Goal: Task Accomplishment & Management: Complete application form

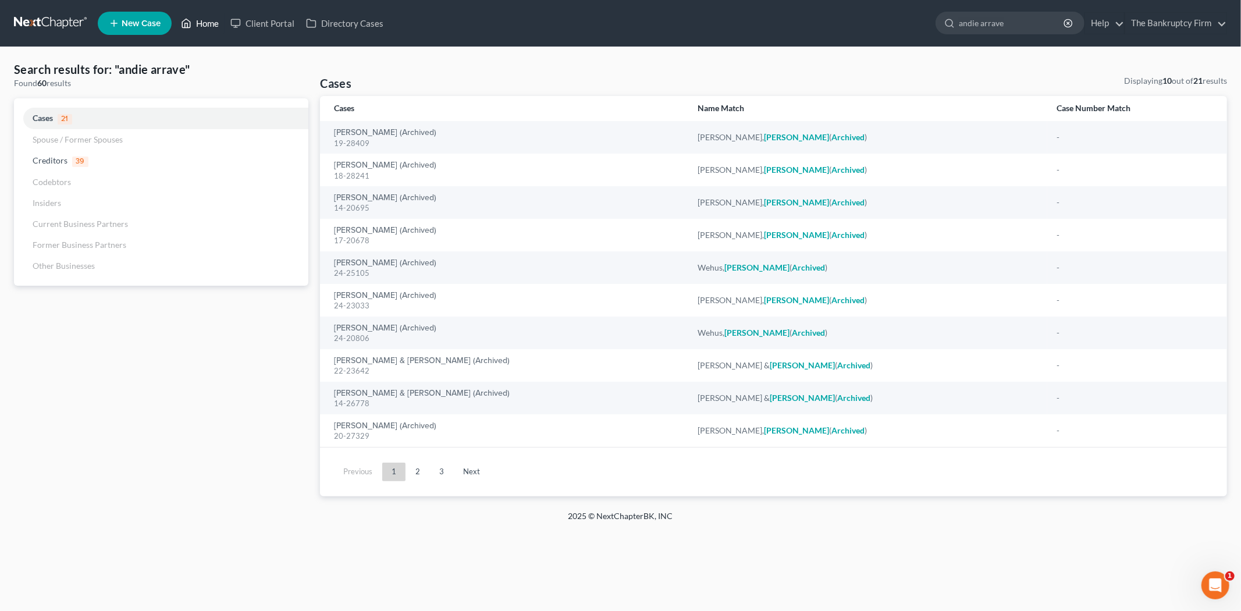
click at [184, 25] on icon at bounding box center [186, 23] width 10 height 14
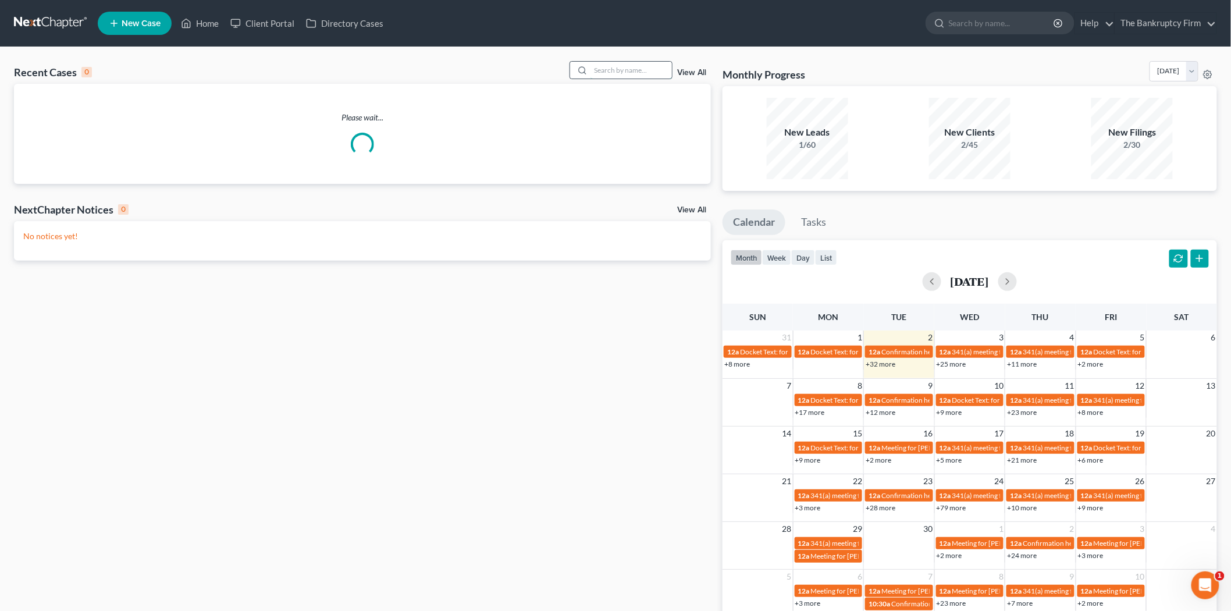
click at [605, 68] on input "search" at bounding box center [630, 70] width 81 height 17
click at [685, 76] on link "View All" at bounding box center [691, 73] width 29 height 8
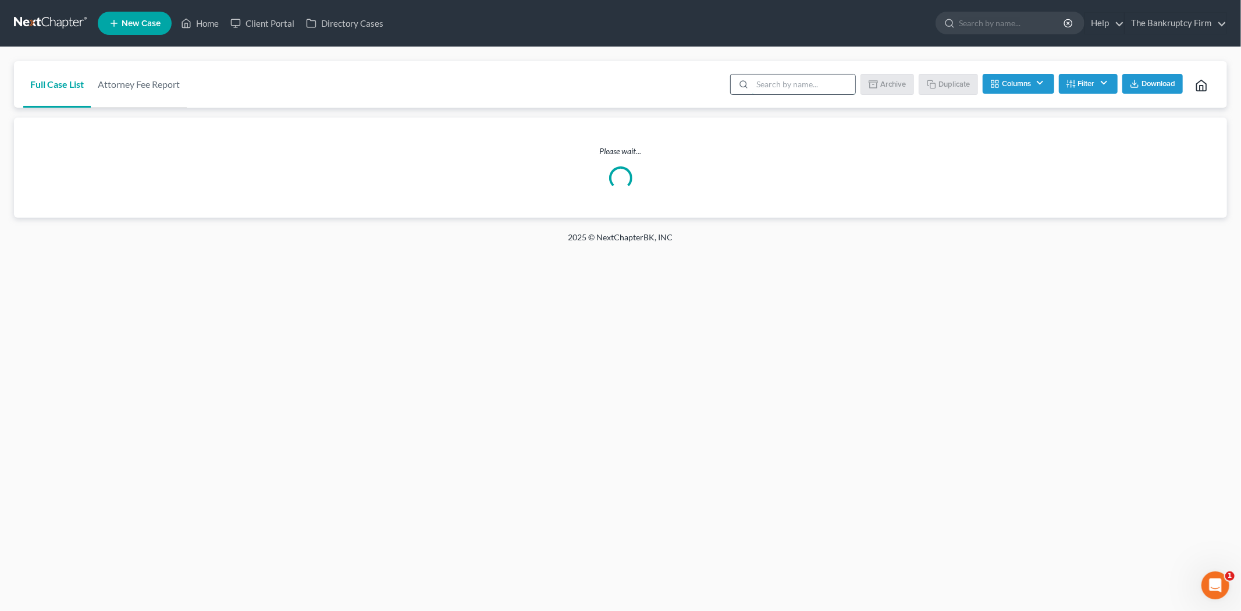
click at [780, 76] on input "search" at bounding box center [803, 84] width 103 height 20
type input "[PERSON_NAME]"
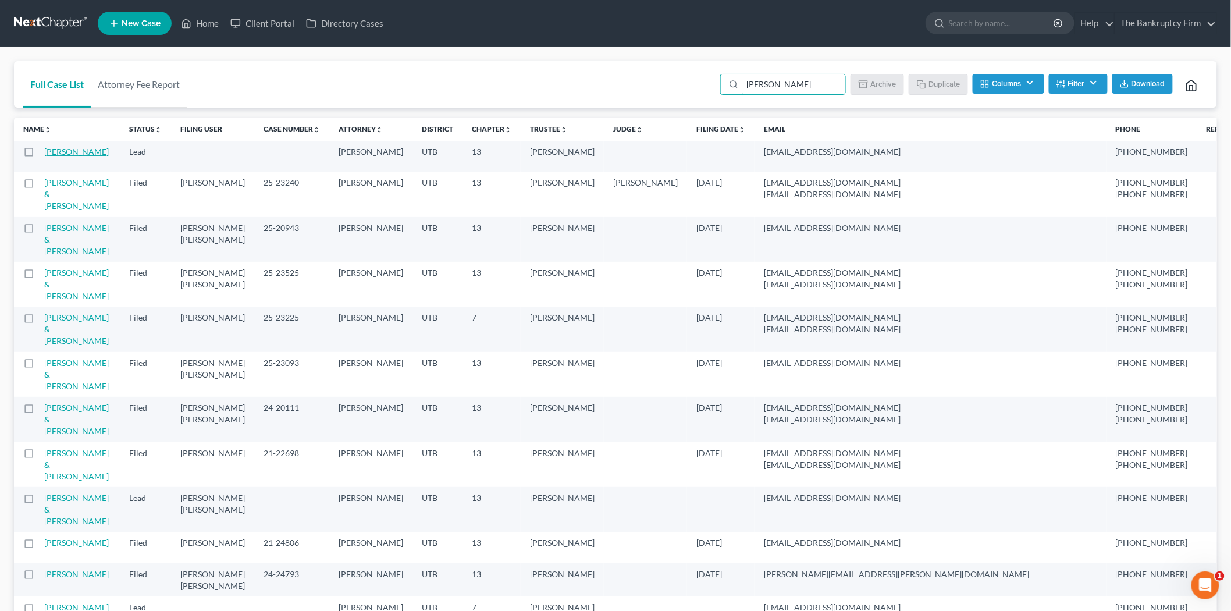
click at [76, 153] on link "[PERSON_NAME]" at bounding box center [76, 152] width 65 height 10
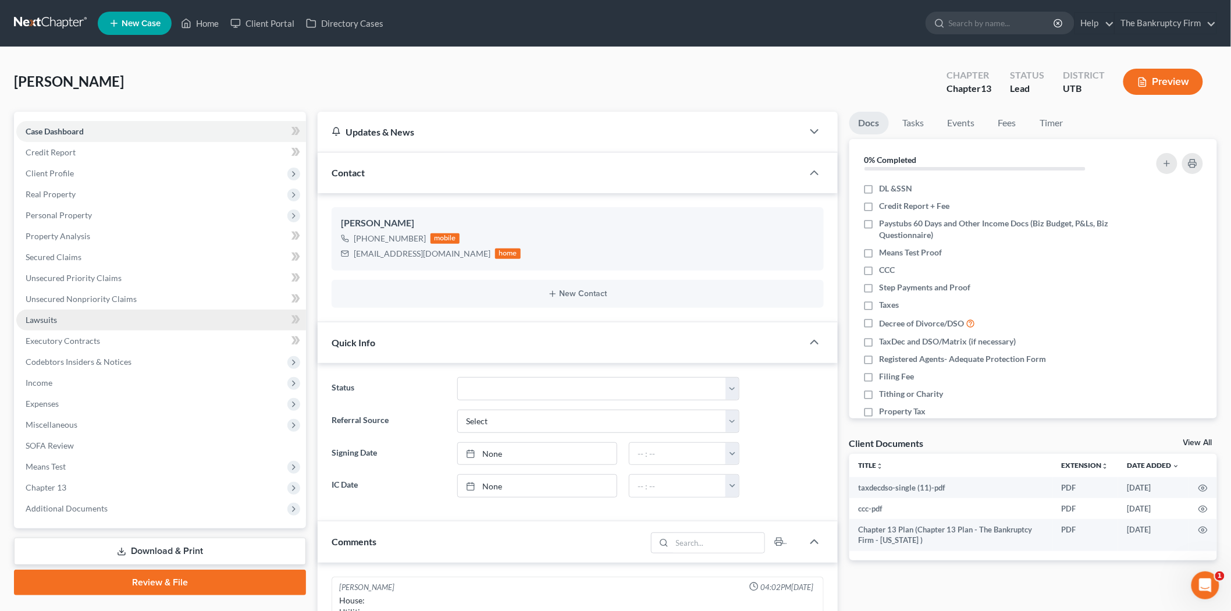
scroll to position [10, 0]
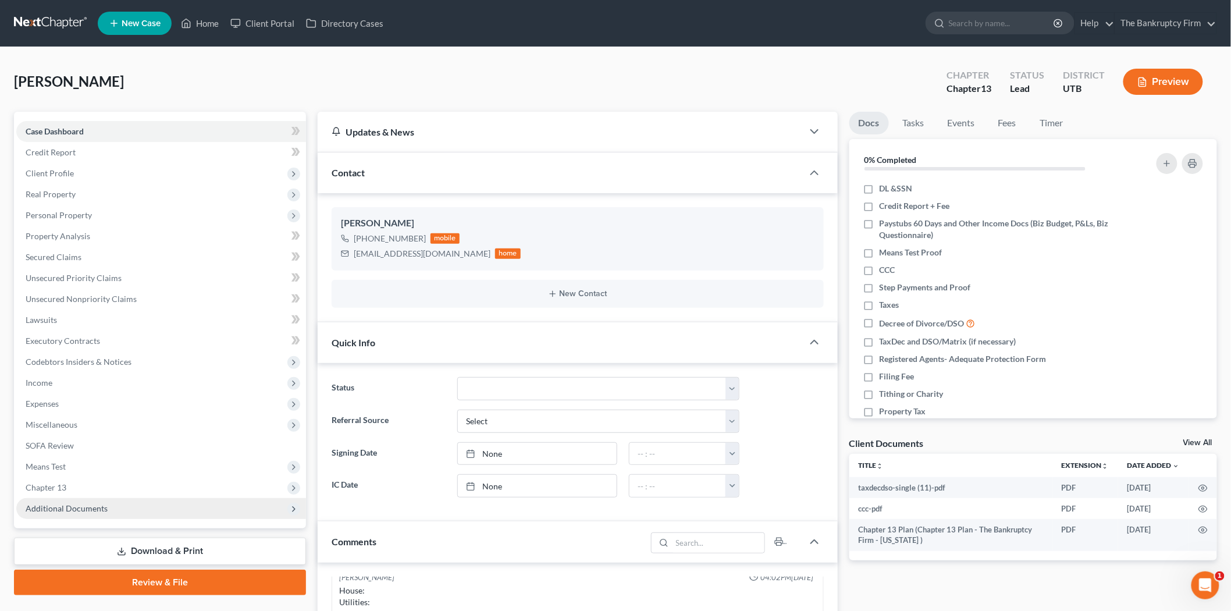
click at [147, 507] on span "Additional Documents" at bounding box center [161, 508] width 290 height 21
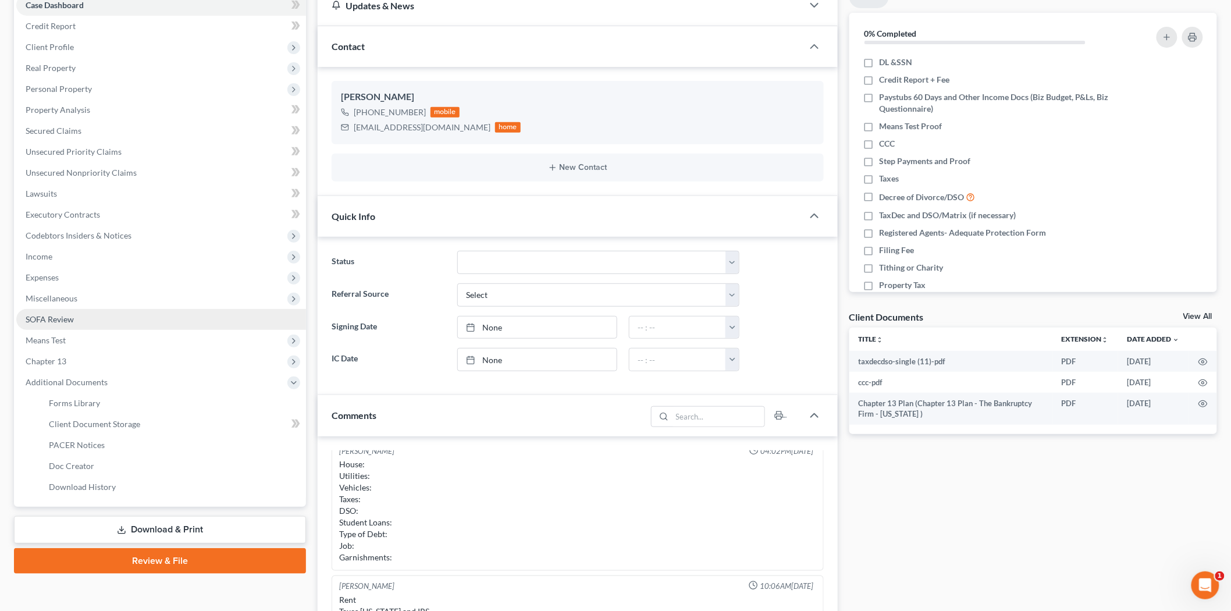
scroll to position [129, 0]
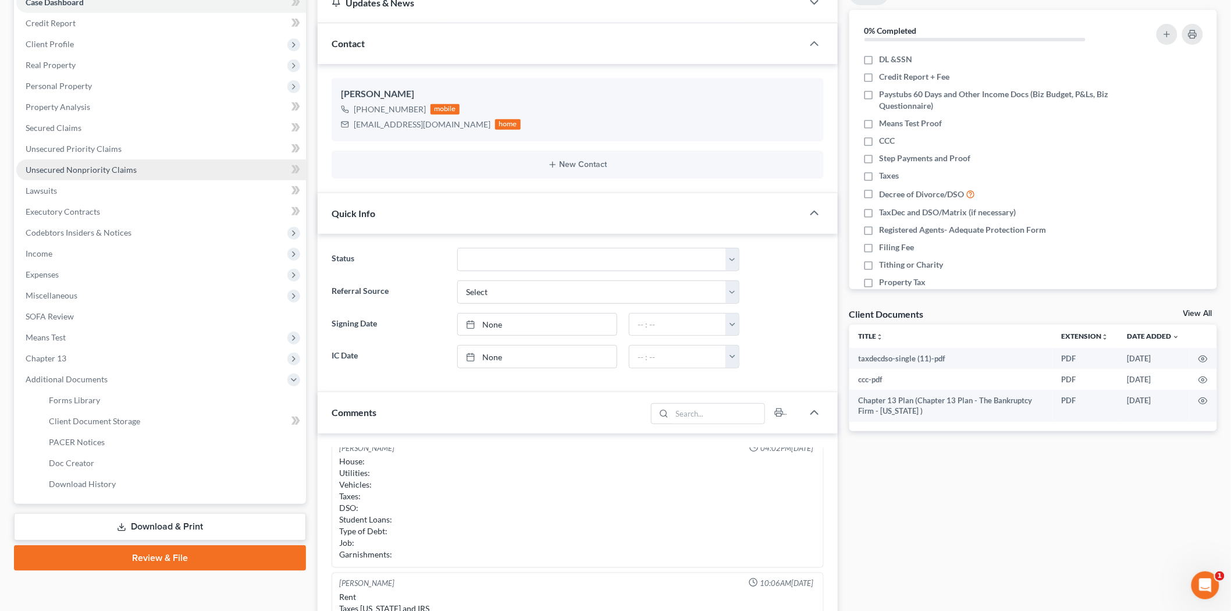
click at [170, 172] on link "Unsecured Nonpriority Claims" at bounding box center [161, 169] width 290 height 21
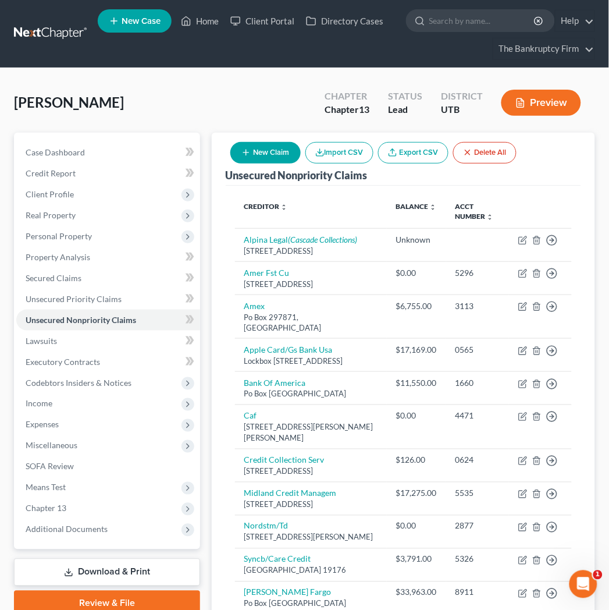
click at [268, 152] on button "New Claim" at bounding box center [265, 153] width 70 height 22
select select "0"
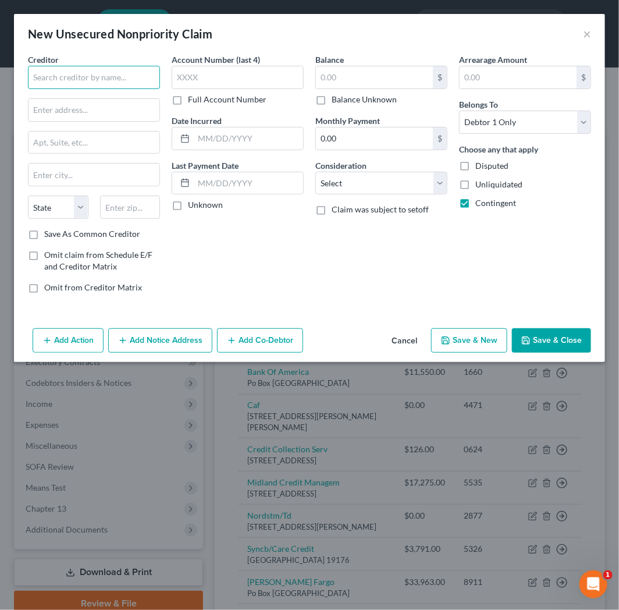
click at [123, 84] on input "text" at bounding box center [94, 77] width 132 height 23
type input "Financial Credit Network"
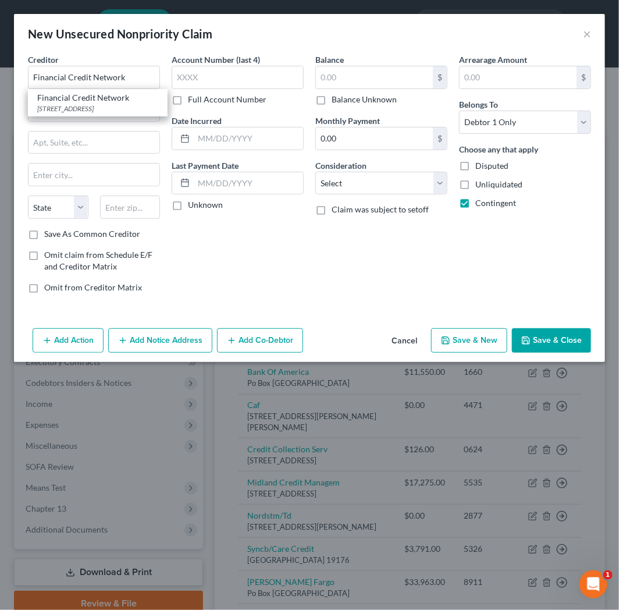
click at [94, 113] on div "[STREET_ADDRESS]" at bounding box center [97, 109] width 121 height 10
type input "[STREET_ADDRESS]"
type input "Visalia"
select select "4"
type input "93277-0000"
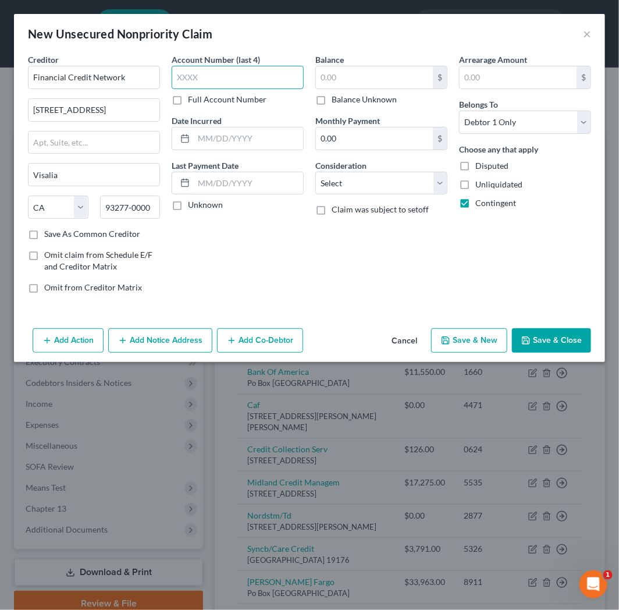
click at [247, 82] on input "text" at bounding box center [238, 77] width 132 height 23
type input "unk"
click at [416, 272] on div "Balance $ Balance Unknown Balance Undetermined $ Balance Unknown Monthly Paymen…" at bounding box center [381, 178] width 144 height 249
click at [550, 332] on button "Save & Close" at bounding box center [551, 340] width 79 height 24
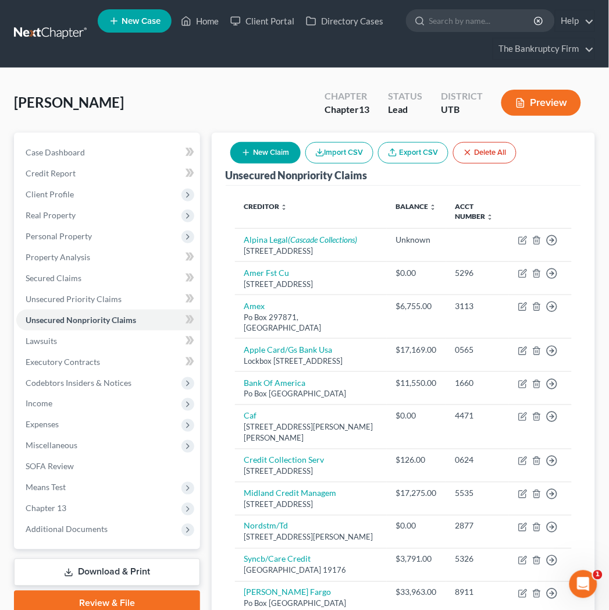
click at [269, 149] on button "New Claim" at bounding box center [265, 153] width 70 height 22
select select "0"
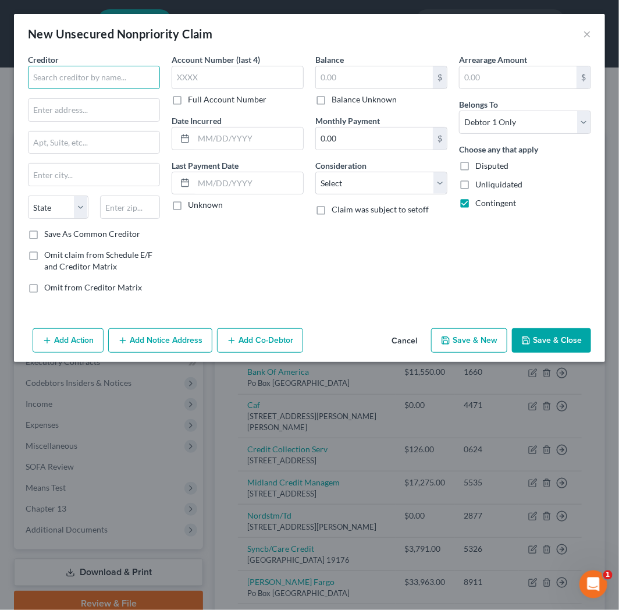
click at [116, 73] on input "text" at bounding box center [94, 77] width 132 height 23
type input "Collection Beareau of America"
click at [156, 346] on button "Add Notice Address" at bounding box center [160, 340] width 104 height 24
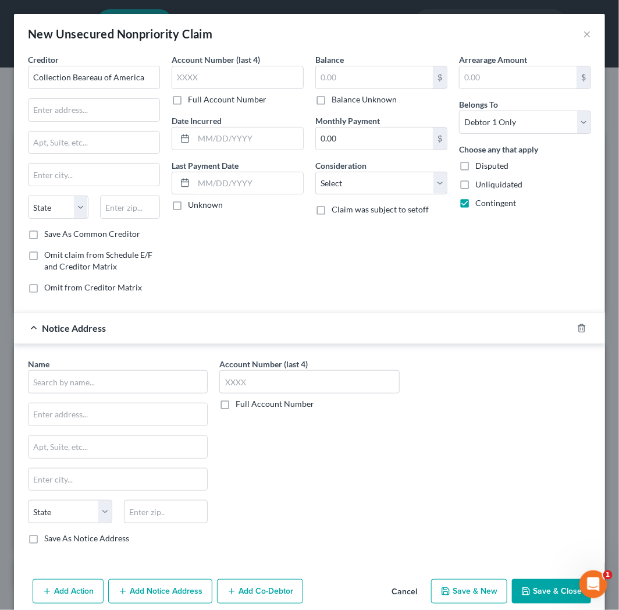
scroll to position [17, 0]
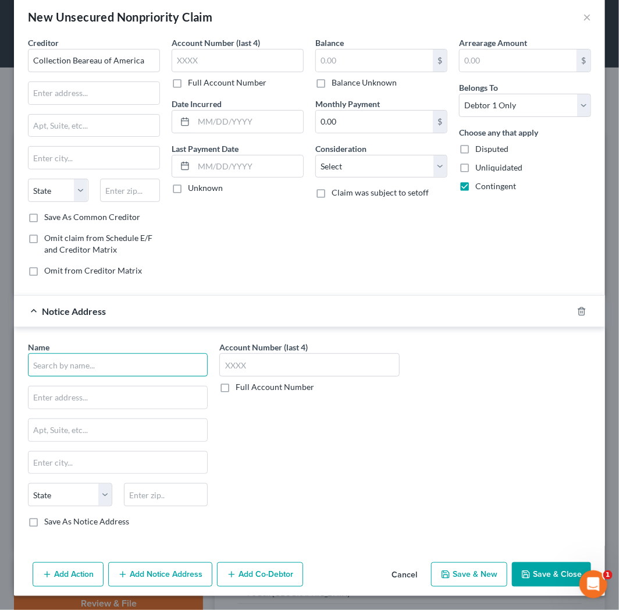
click at [94, 365] on input "text" at bounding box center [118, 364] width 180 height 23
type input "Pacific Gas & Electric"
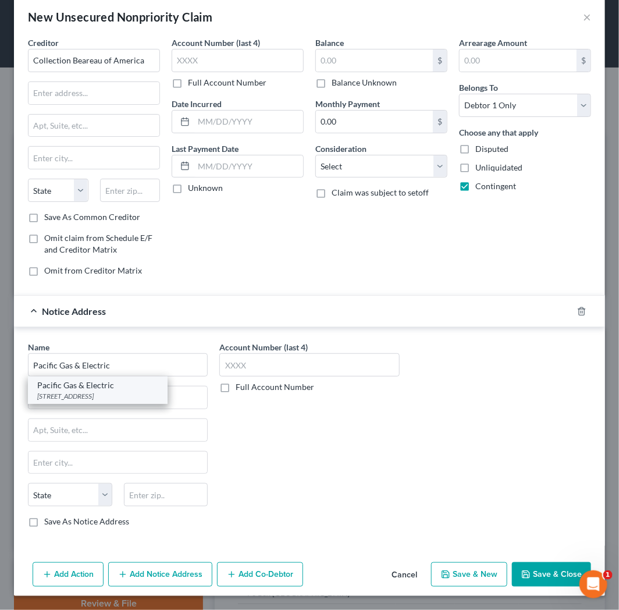
click at [130, 401] on div "Pacific Gas & Electric PO BOX [GEOGRAPHIC_DATA]-0000" at bounding box center [98, 389] width 140 height 27
type input "PO BOX 8329"
type input "Stockton"
select select "4"
type input "95208-0000"
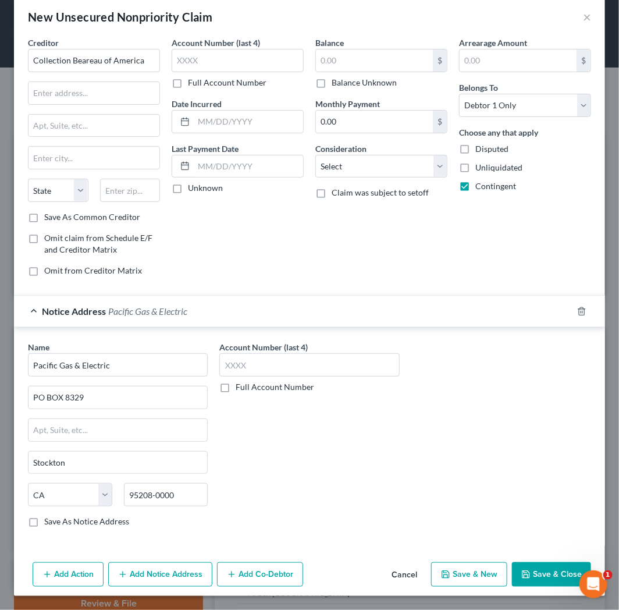
click at [269, 440] on div "Account Number (last 4) Full Account Number" at bounding box center [308, 438] width 191 height 195
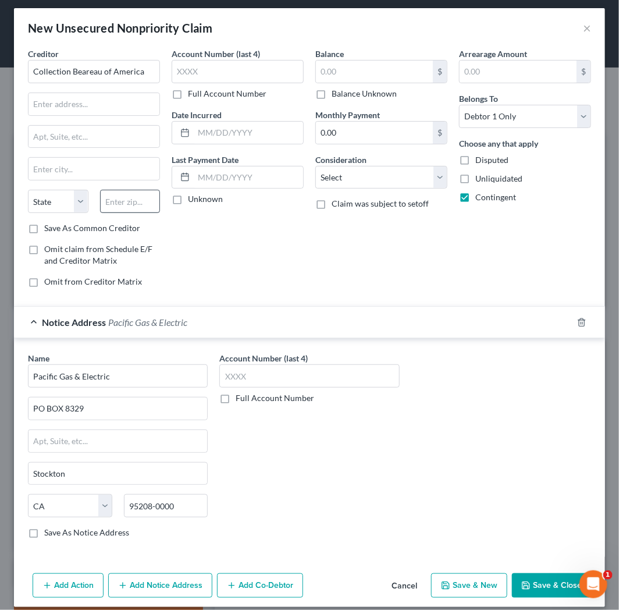
scroll to position [0, 0]
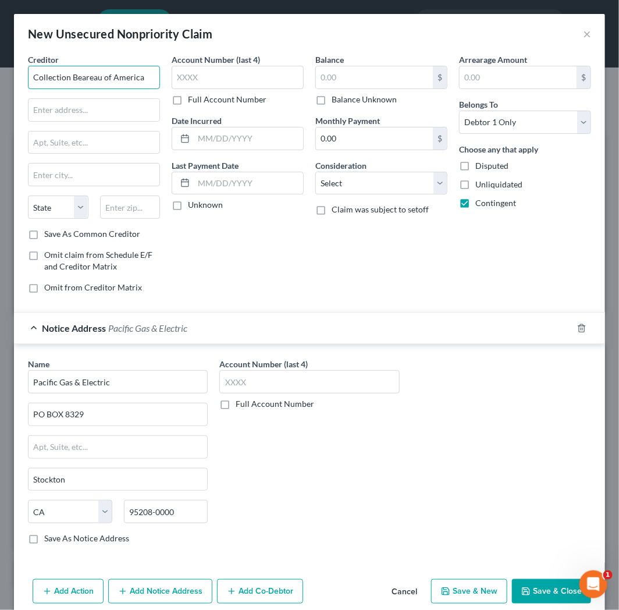
click at [108, 72] on input "Collection Beareau of America" at bounding box center [94, 77] width 132 height 23
click at [148, 73] on input "Collection Beareau of America" at bounding box center [94, 77] width 132 height 23
click at [96, 77] on input "Collection Beareau of America" at bounding box center [94, 77] width 132 height 23
click at [137, 80] on input "Collection Bureau of America" at bounding box center [94, 77] width 132 height 23
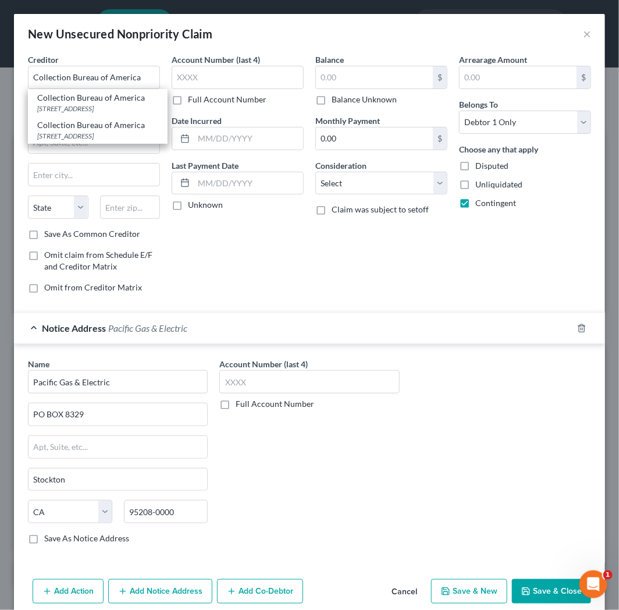
click at [212, 253] on div "Account Number (last 4) Full Account Number Date Incurred Last Payment Date Unk…" at bounding box center [238, 178] width 144 height 249
type input "Collection Bureau of America"
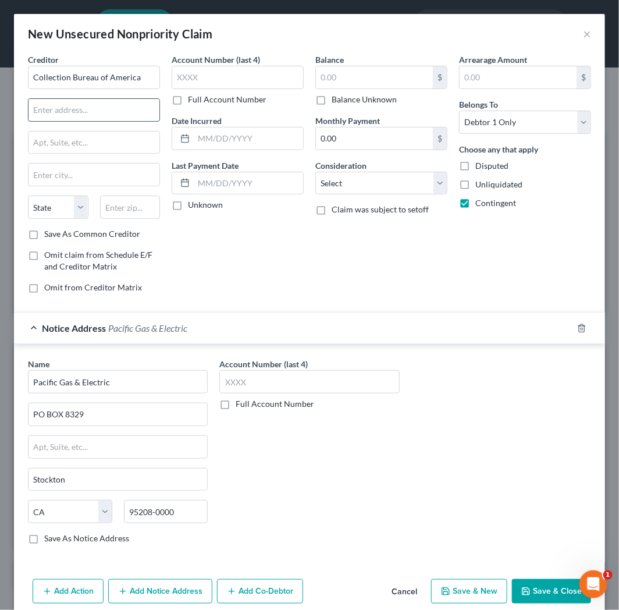
click at [95, 116] on input "text" at bounding box center [94, 110] width 131 height 22
click at [340, 278] on div "Balance $ Balance Unknown Balance Undetermined $ Balance Unknown Monthly Paymen…" at bounding box center [381, 178] width 144 height 249
click at [237, 77] on input "text" at bounding box center [238, 77] width 132 height 23
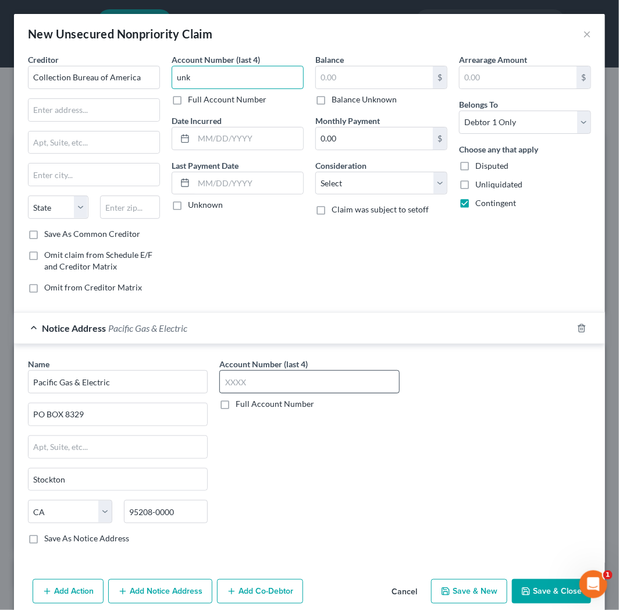
type input "unk"
click at [368, 383] on input "text" at bounding box center [309, 381] width 180 height 23
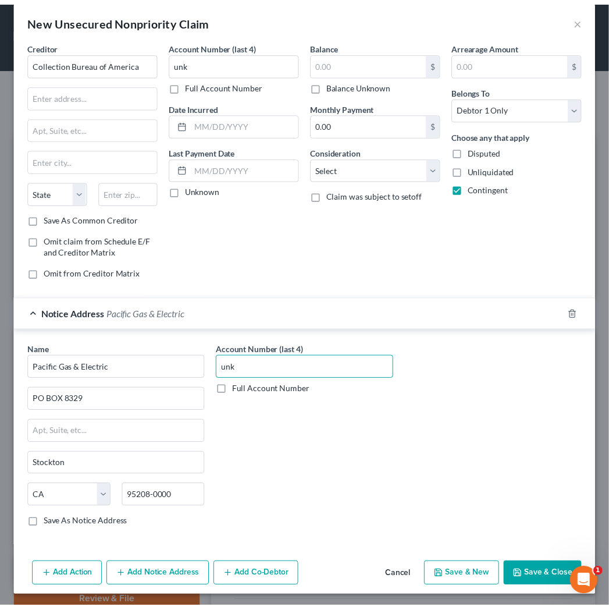
scroll to position [17, 0]
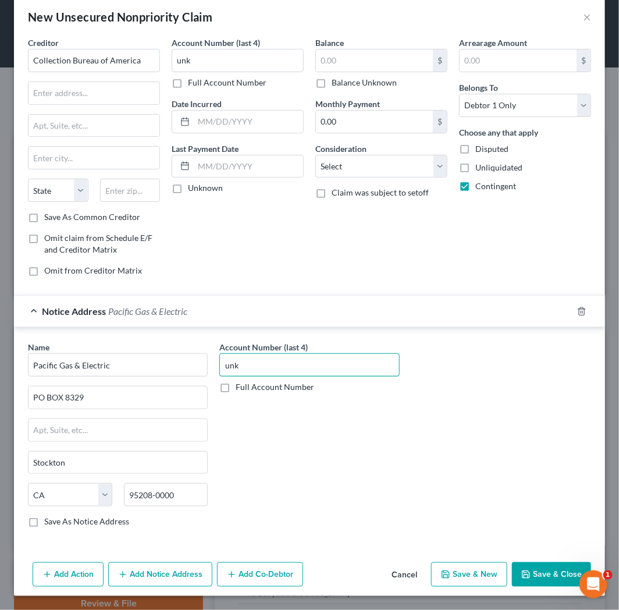
type input "unk"
click at [545, 567] on button "Save & Close" at bounding box center [551, 574] width 79 height 24
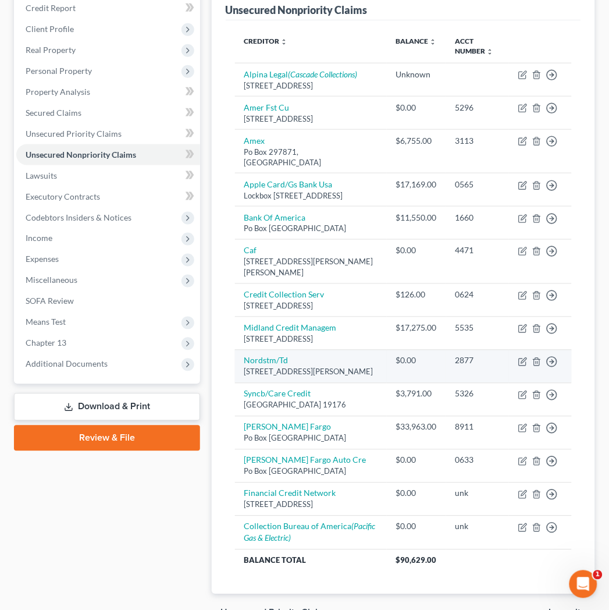
scroll to position [194, 0]
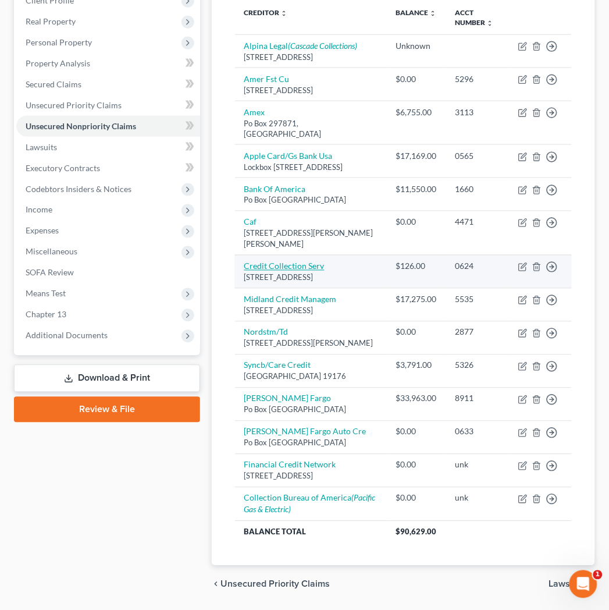
click at [291, 271] on link "Credit Collection Serv" at bounding box center [284, 266] width 80 height 10
select select "22"
select select "1"
select select "0"
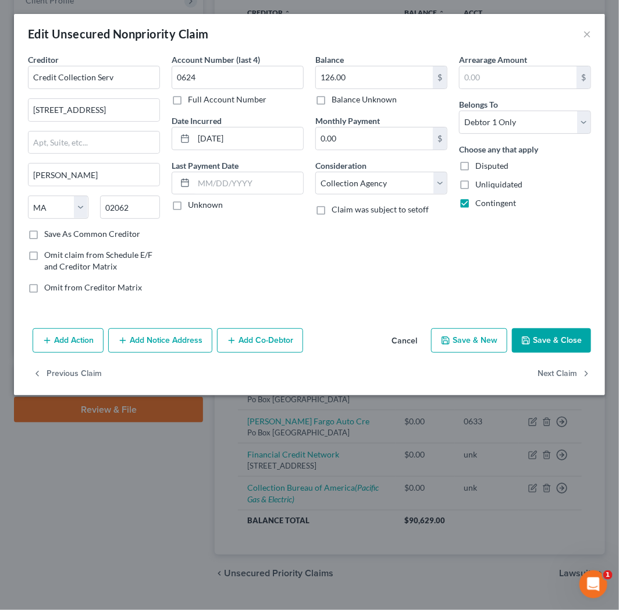
click at [398, 338] on button "Cancel" at bounding box center [404, 340] width 44 height 23
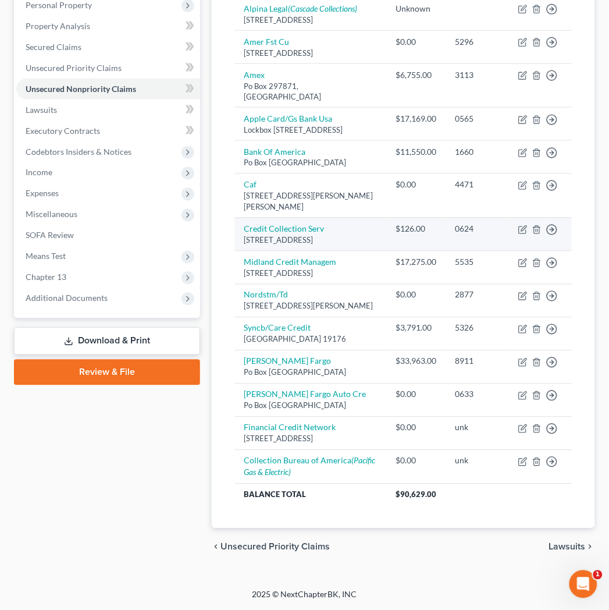
scroll to position [275, 0]
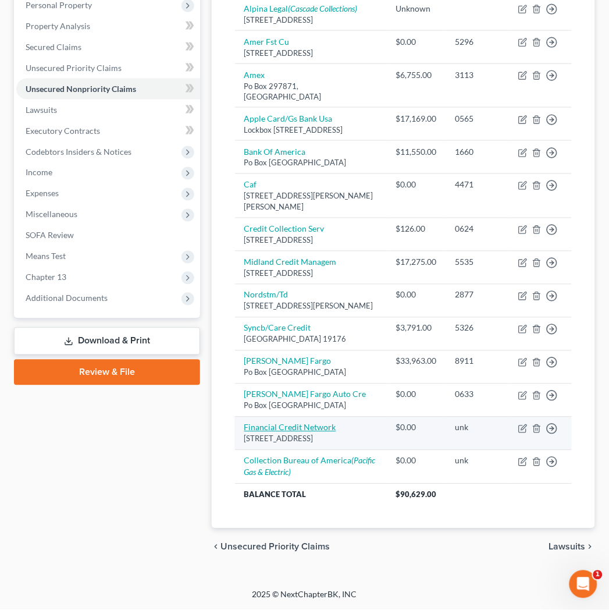
click at [305, 430] on link "Financial Credit Network" at bounding box center [290, 427] width 92 height 10
select select "4"
select select "0"
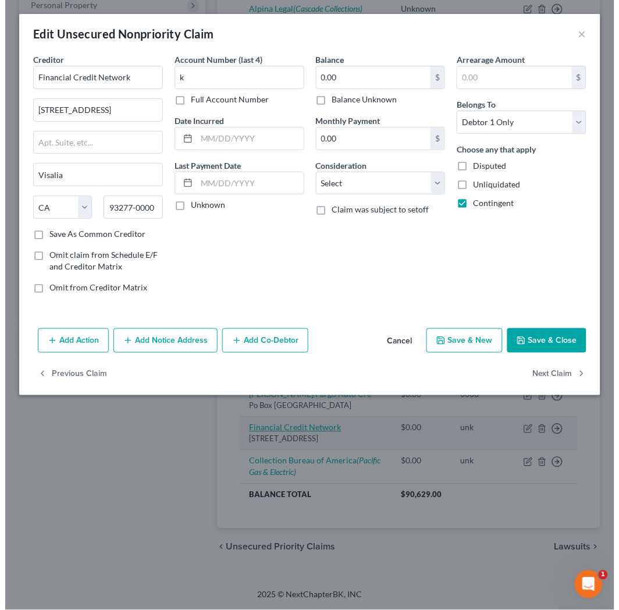
scroll to position [264, 0]
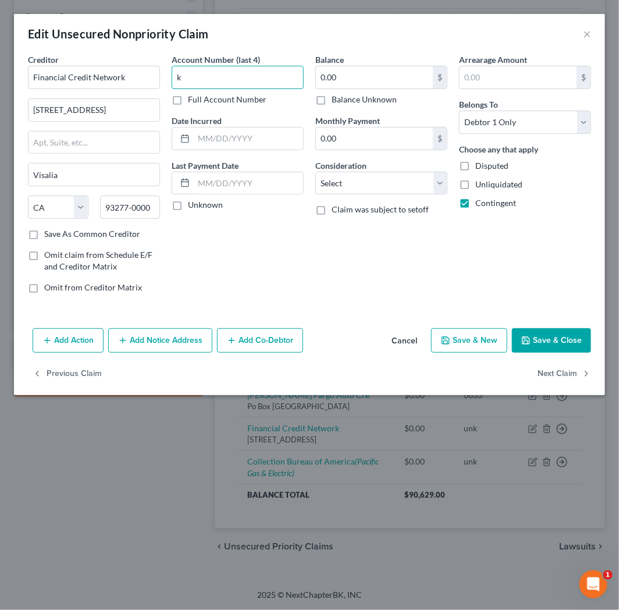
click at [217, 68] on input "k" at bounding box center [238, 77] width 132 height 23
click at [217, 72] on input "[PERSON_NAME]" at bounding box center [238, 77] width 132 height 23
type input "unk"
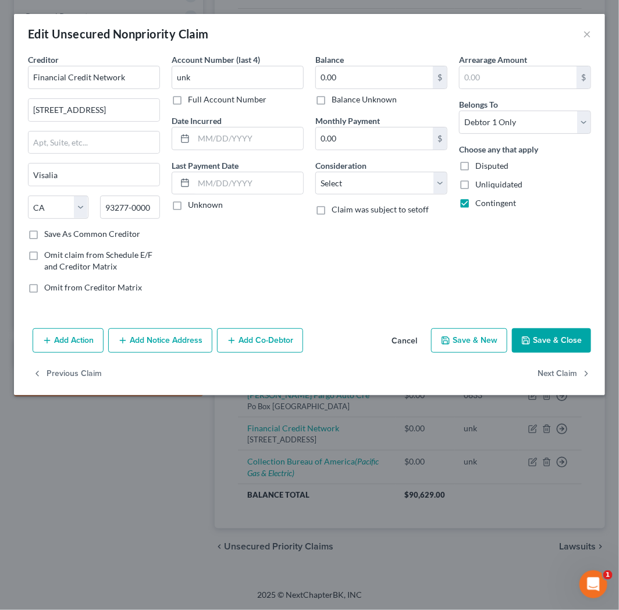
click at [539, 341] on button "Save & Close" at bounding box center [551, 340] width 79 height 24
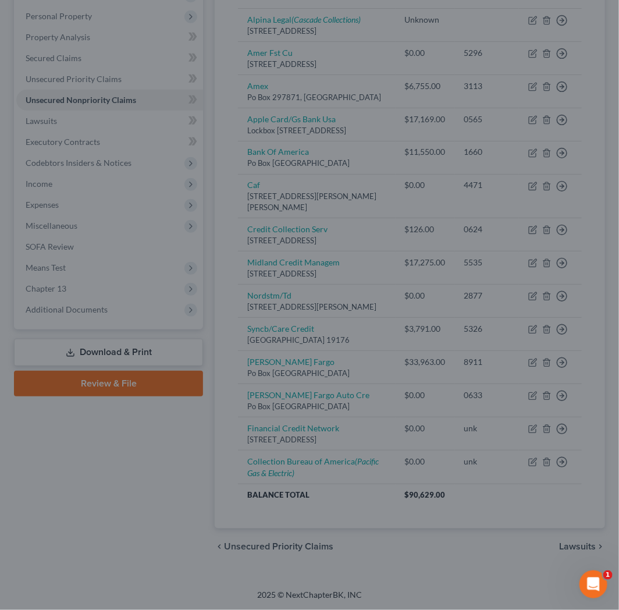
type input "0"
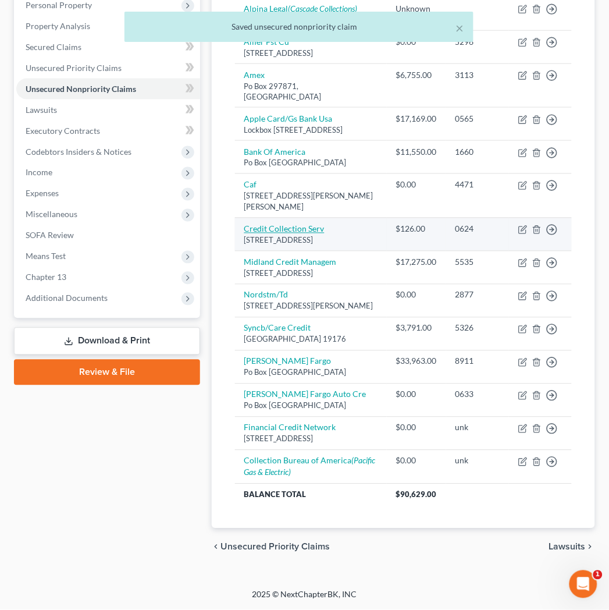
click at [309, 224] on link "Credit Collection Serv" at bounding box center [284, 229] width 80 height 10
select select "22"
select select "1"
select select "0"
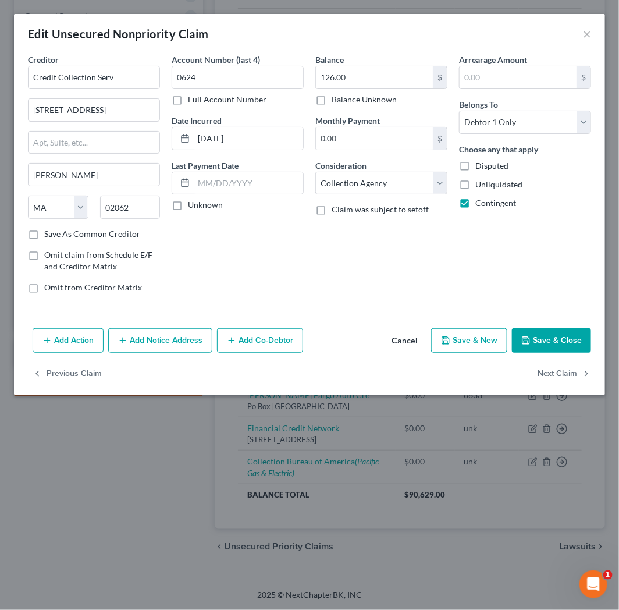
click at [415, 334] on button "Cancel" at bounding box center [404, 340] width 44 height 23
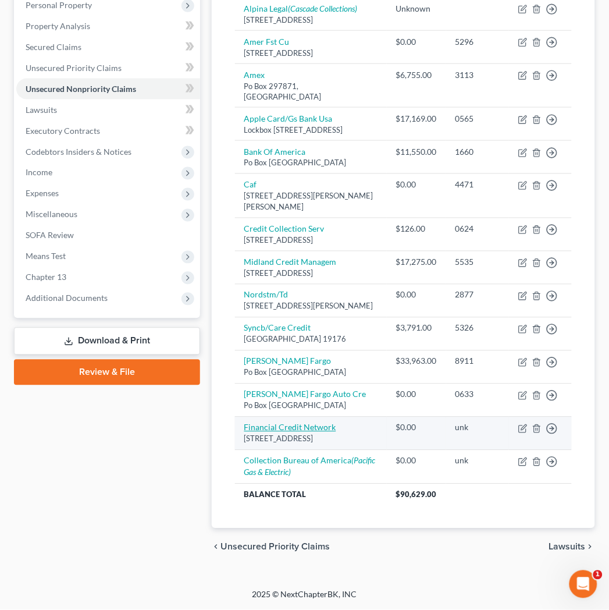
click at [309, 432] on link "Financial Credit Network" at bounding box center [290, 427] width 92 height 10
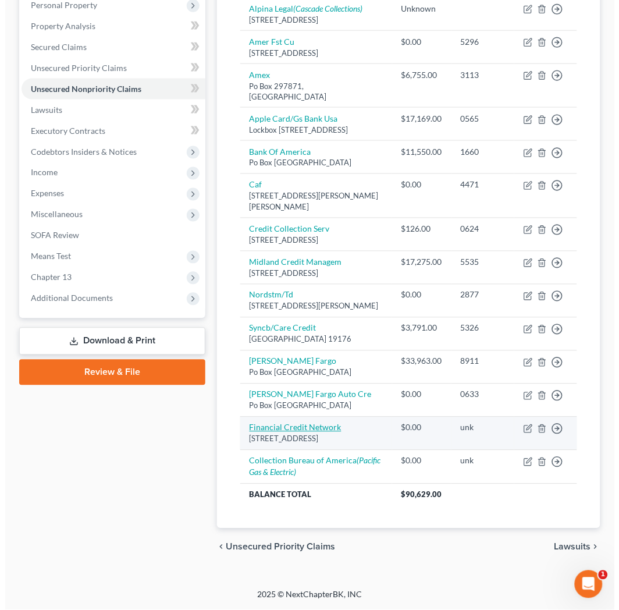
select select "4"
select select "0"
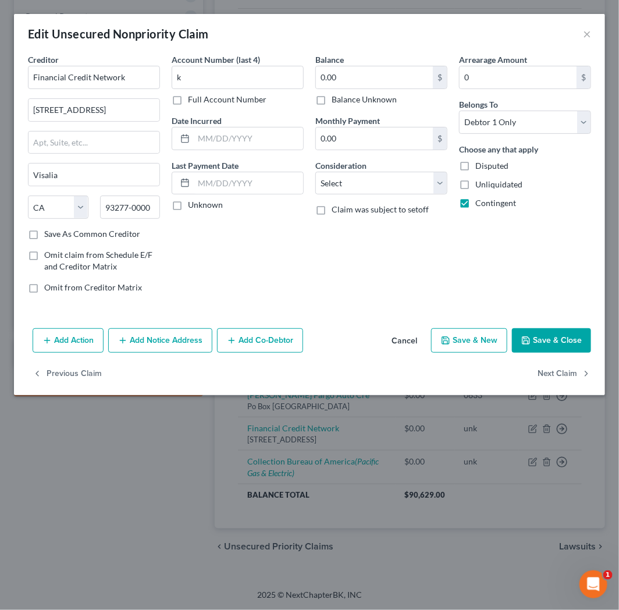
click at [158, 339] on button "Add Notice Address" at bounding box center [160, 340] width 104 height 24
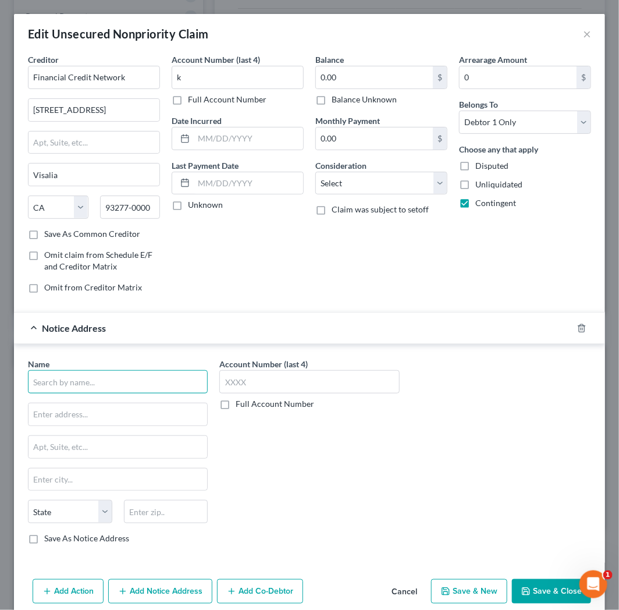
click at [89, 388] on input "text" at bounding box center [118, 381] width 180 height 23
type input "City Of Arcata"
click at [414, 475] on div "Name * City Of Arcata State [US_STATE] AK AR AZ CA CO [GEOGRAPHIC_DATA] DE DC […" at bounding box center [309, 455] width 575 height 195
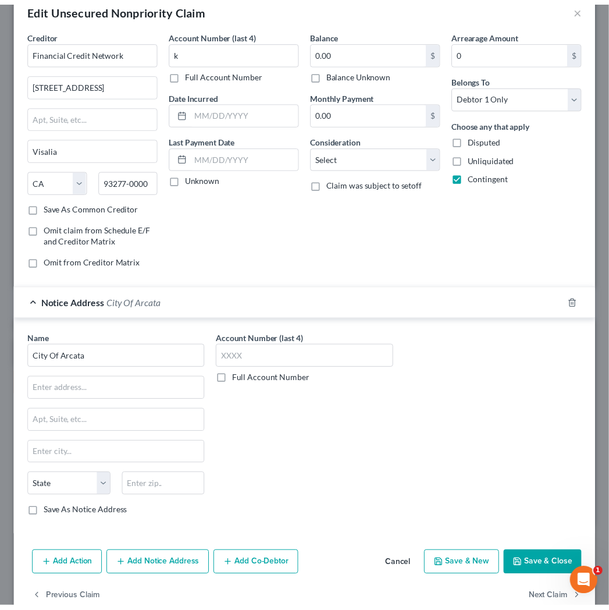
scroll to position [51, 0]
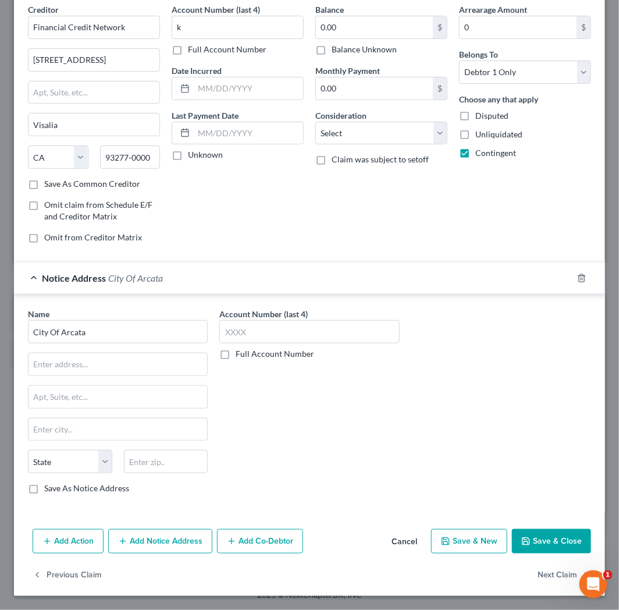
click at [561, 543] on button "Save & Close" at bounding box center [551, 541] width 79 height 24
